Goal: Navigation & Orientation: Find specific page/section

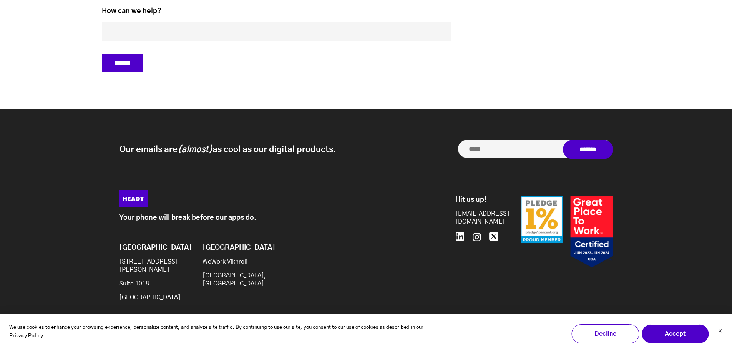
scroll to position [3267, 0]
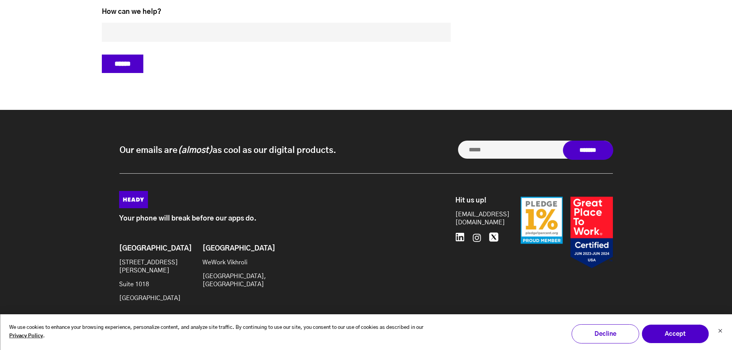
click at [237, 259] on p "WeWork Vikhroli" at bounding box center [234, 263] width 62 height 8
click at [240, 219] on div "Your phone will break before our apps do. Brooklyn 20 Jay St Suite 1018 Brookly…" at bounding box center [284, 250] width 331 height 118
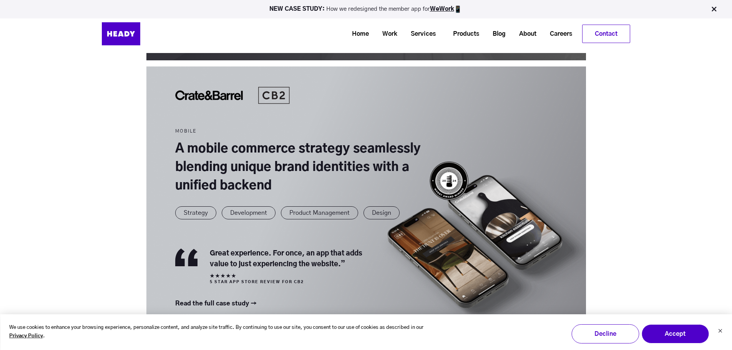
scroll to position [0, 0]
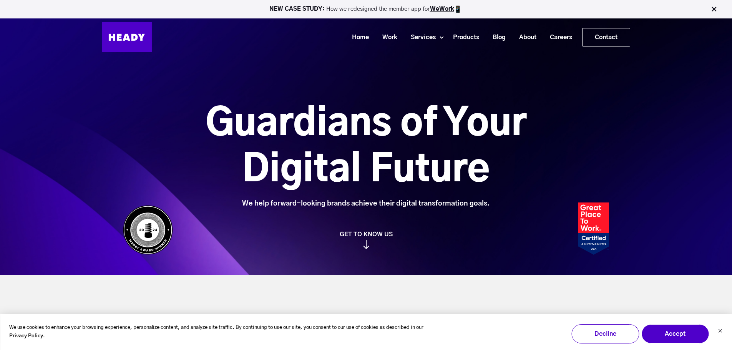
click at [143, 50] on img at bounding box center [127, 37] width 50 height 30
click at [120, 12] on p "NEW CASE STUDY: How we redesigned the member app for WeWork" at bounding box center [365, 9] width 725 height 8
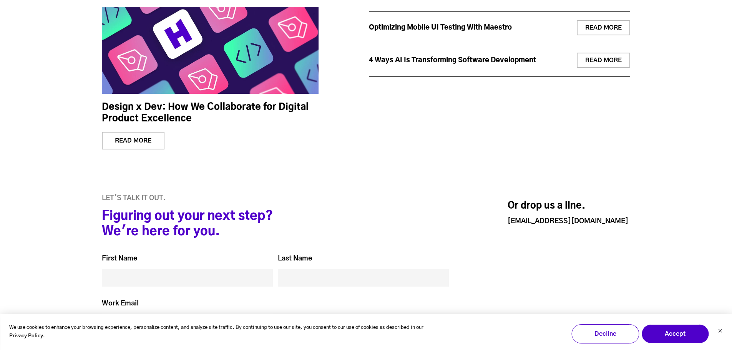
scroll to position [3267, 0]
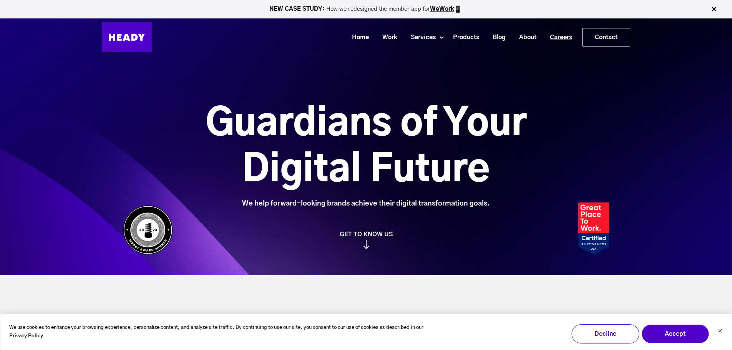
click at [562, 35] on link "Careers" at bounding box center [558, 37] width 36 height 14
click at [530, 32] on link "About" at bounding box center [525, 37] width 31 height 14
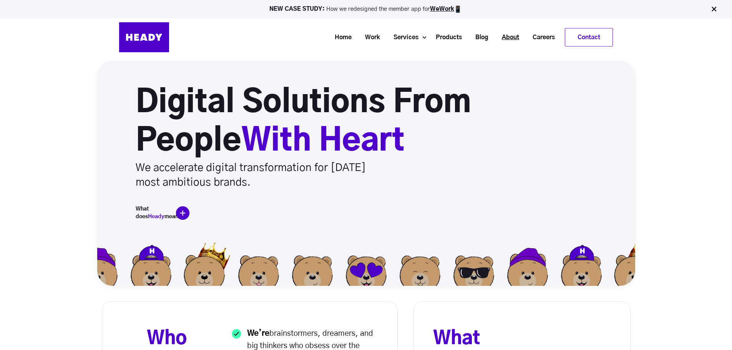
click at [510, 40] on link "About" at bounding box center [507, 37] width 31 height 14
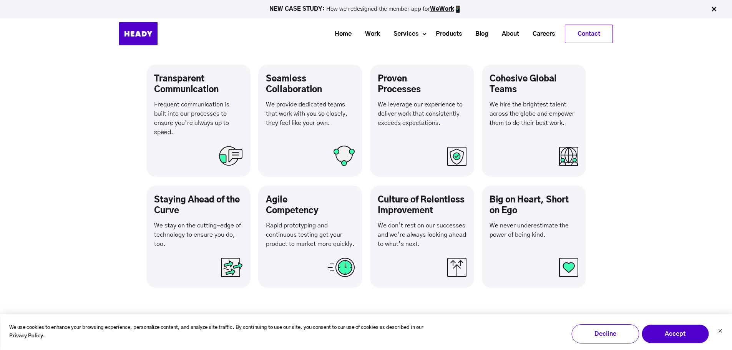
scroll to position [1341, 0]
